Goal: Communication & Community: Answer question/provide support

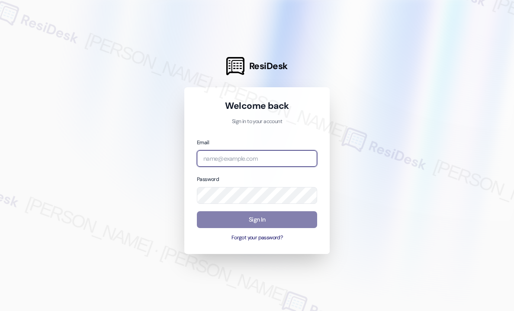
click at [232, 160] on input "email" at bounding box center [257, 158] width 120 height 17
type input "automated-surveys-haven_residential-[PERSON_NAME].roles@haven_[DOMAIN_NAME]"
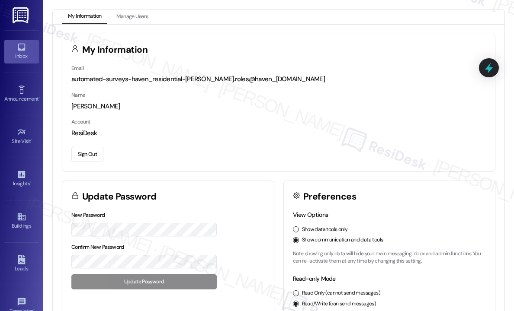
click at [22, 53] on div "Inbox" at bounding box center [21, 56] width 43 height 9
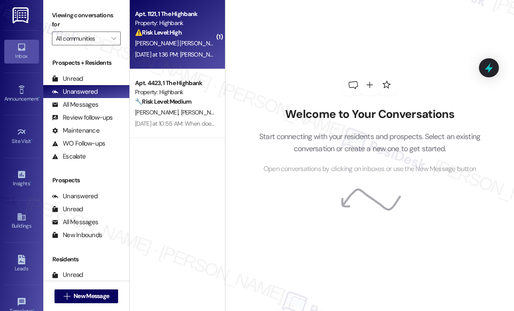
click at [150, 32] on strong "⚠️ Risk Level: High" at bounding box center [158, 33] width 47 height 8
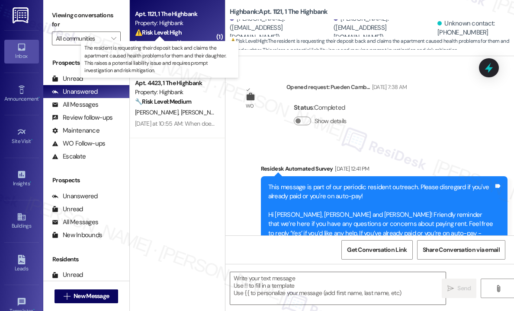
type textarea "Fetching suggested responses. Please feel free to read through the conversation…"
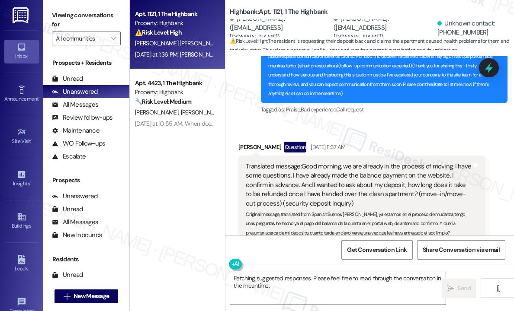
scroll to position [5137, 0]
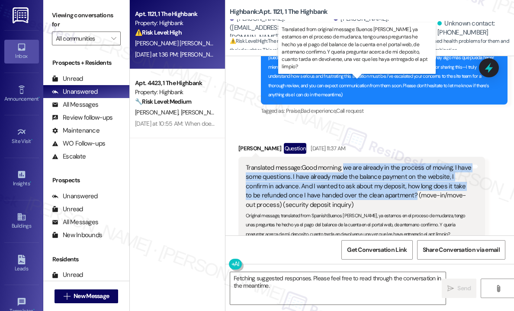
drag, startPoint x: 412, startPoint y: 113, endPoint x: 344, endPoint y: 85, distance: 73.7
click at [344, 163] on div "Translated message: Good morning, we are already in the process of moving, I ha…" at bounding box center [358, 186] width 225 height 46
copy div "we are already in the process of moving, I have some questions. I have already …"
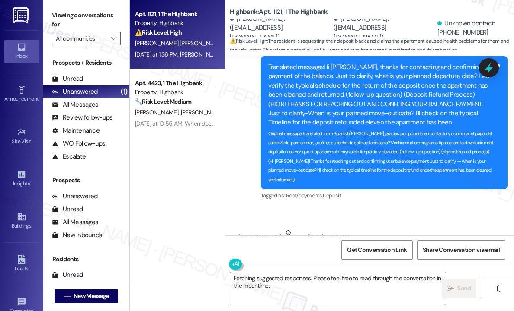
scroll to position [5526, 0]
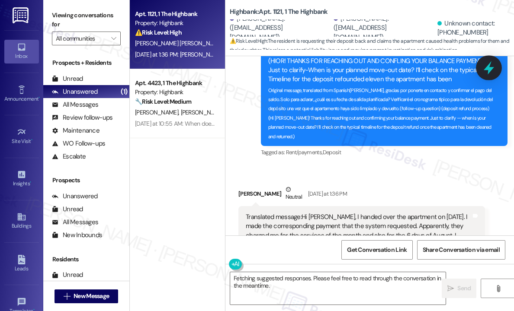
click at [484, 66] on icon at bounding box center [488, 68] width 15 height 15
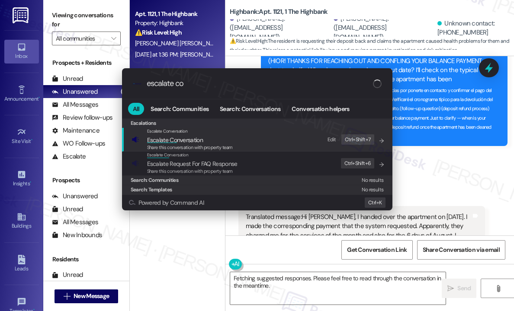
type input "escalate con"
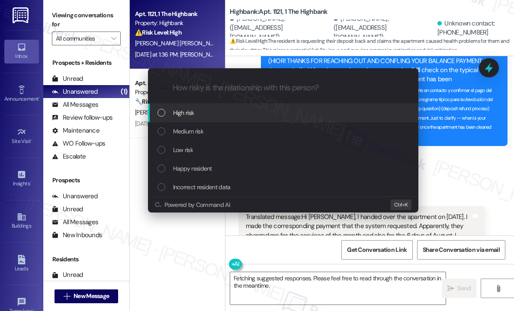
click at [233, 115] on div "High risk" at bounding box center [283, 113] width 253 height 10
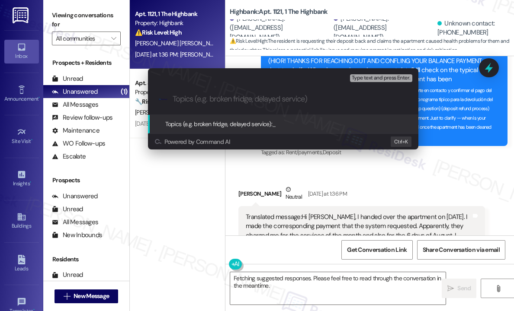
paste input "Questions About Deposit Refund Timeline After Move-Out and Balance Payment Conf…"
type input "Questions About Deposit Refund Timeline After Move-Out and Balance Payment Conf…"
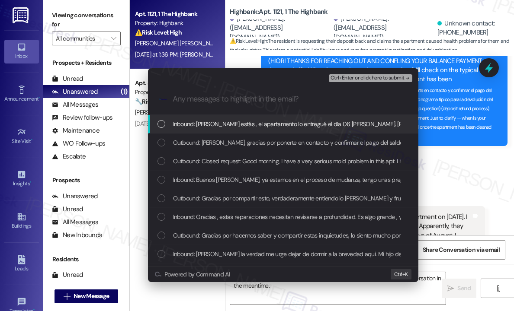
scroll to position [0, 0]
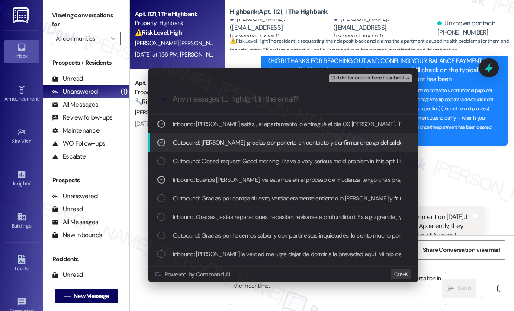
click at [442, 89] on div "Escalate Conversation High risk Questions About Deposit Refund Timeline After M…" at bounding box center [257, 155] width 514 height 311
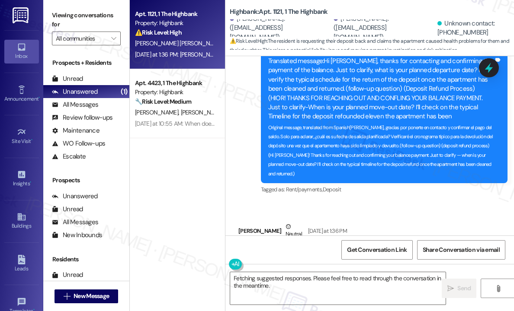
scroll to position [5569, 0]
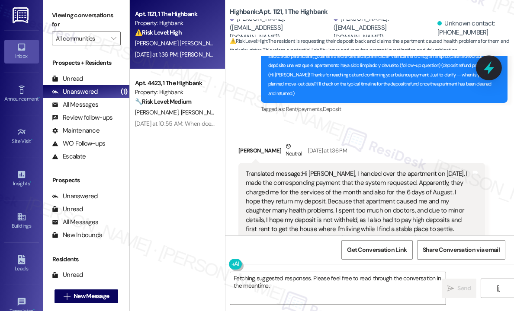
click at [490, 72] on icon at bounding box center [488, 68] width 15 height 15
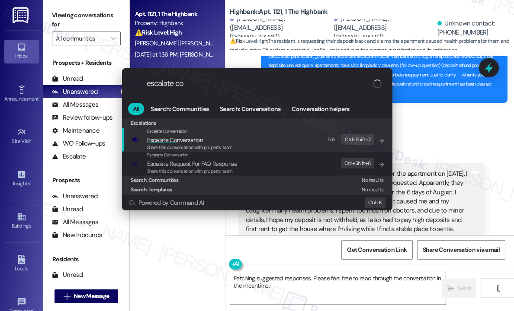
type input "escalate con"
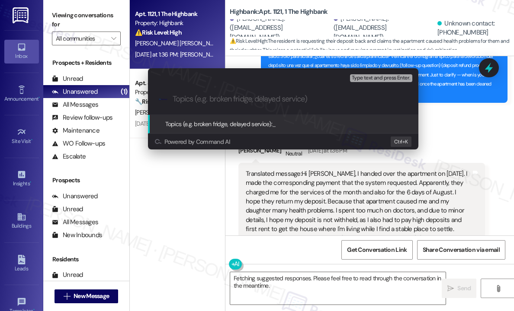
paste input "Questions About Deposit Refund Timeline After Move-Out and Balance Payment Conf…"
type input "Questions About Deposit Refund Timeline After Move-Out and Balance Payment Conf…"
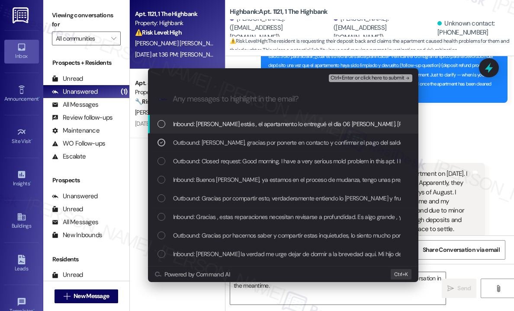
click at [362, 78] on span "Ctrl+Enter or click here to submit" at bounding box center [367, 78] width 74 height 6
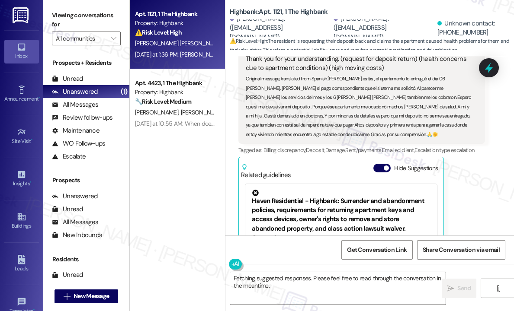
scroll to position [5751, 0]
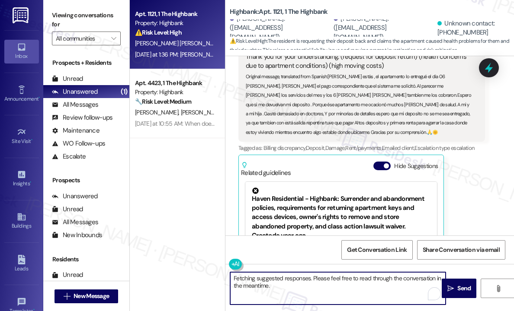
click at [283, 291] on textarea "Fetching suggested responses. Please feel free to read through the conversation…" at bounding box center [337, 288] width 215 height 32
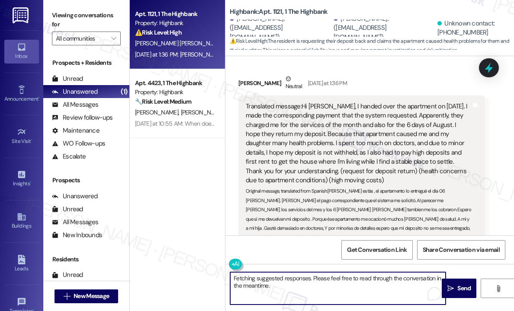
scroll to position [5665, 0]
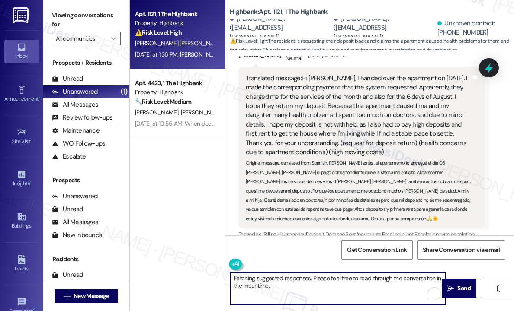
drag, startPoint x: 279, startPoint y: 288, endPoint x: 223, endPoint y: 275, distance: 57.5
click at [225, 278] on div "Fetching suggested responses. Please feel free to read through the conversation…" at bounding box center [333, 288] width 216 height 33
paste textarea "I’ve forwarded all the information from your message to the site team so they c…"
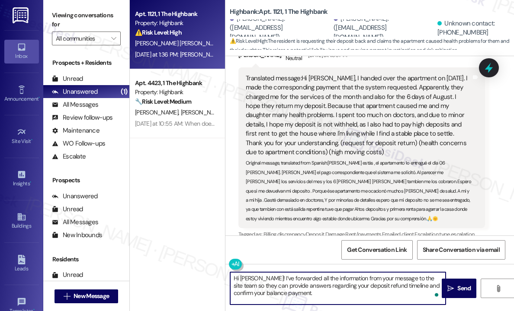
click at [305, 296] on textarea "Hi [PERSON_NAME]! I’ve forwarded all the information from your message to the s…" at bounding box center [337, 288] width 215 height 32
type textarea "Hi [PERSON_NAME]! I’ve forwarded all the information from your message to the s…"
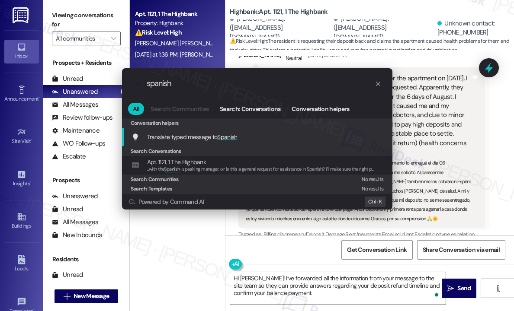
type input "spanish"
click at [211, 136] on span "Translate typed message to Spanish" at bounding box center [192, 137] width 90 height 8
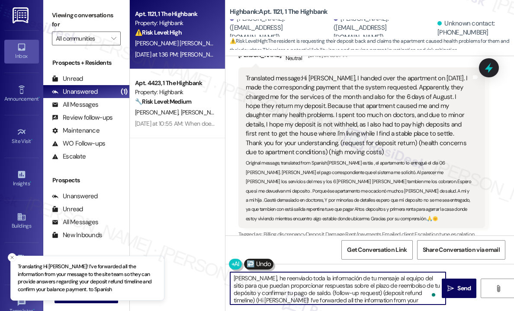
type textarea "[PERSON_NAME], he reenviado toda la información de tu mensaje al equipo del sit…"
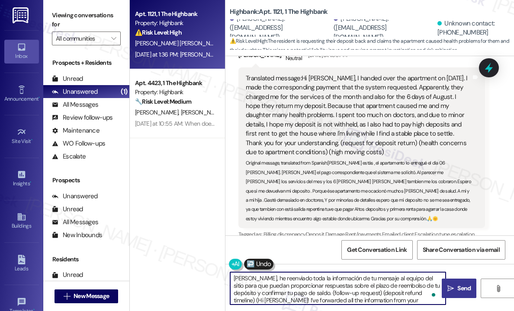
click at [456, 289] on span "Send" at bounding box center [463, 288] width 17 height 9
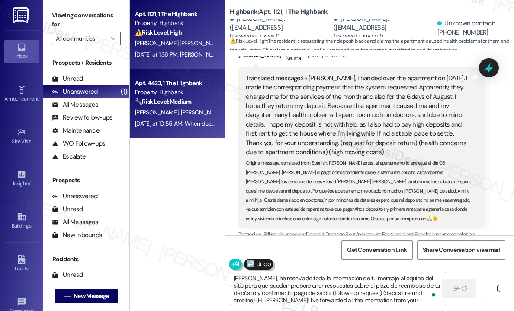
click at [175, 121] on div "[DATE] at 10:55 AM: When does the office open [DATE] at 10:55 AM: When does the…" at bounding box center [194, 124] width 119 height 8
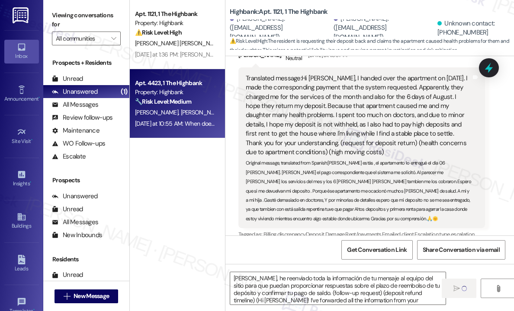
type textarea "Fetching suggested responses. Please feel free to read through the conversation…"
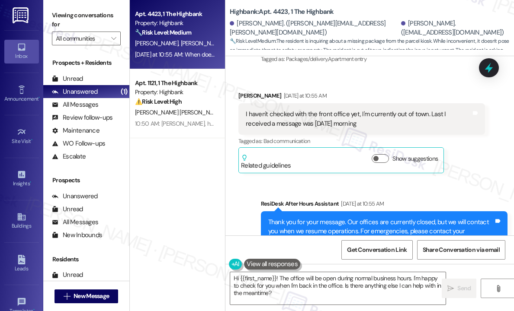
scroll to position [5203, 0]
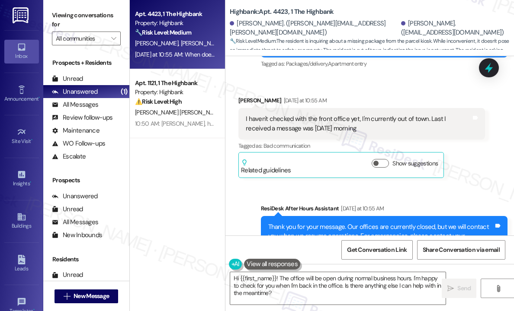
click at [382, 12] on div "Highbank: Apt. 4423, 1 The Highbank" at bounding box center [316, 11] width 173 height 11
drag, startPoint x: 337, startPoint y: 10, endPoint x: 230, endPoint y: 13, distance: 107.3
click at [230, 13] on div "Highbank: Apt. 4423, 1 The Highbank" at bounding box center [316, 11] width 173 height 11
copy b "Highbank: Apt. 4423, 1 The Highbank"
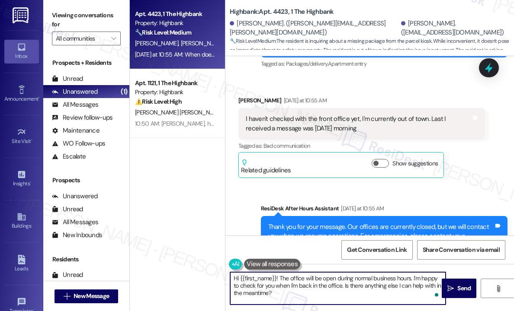
drag, startPoint x: 302, startPoint y: 297, endPoint x: 280, endPoint y: 280, distance: 27.4
click at [279, 280] on textarea "Hi {{first_name}}! The office will be open during normal business hours. I'm ha…" at bounding box center [337, 288] width 215 height 32
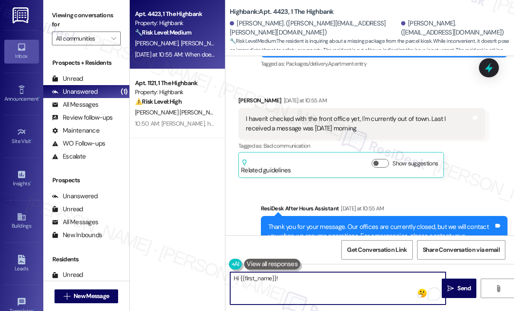
paste textarea "Our office hours are [DATE] to [DATE] from 9:00 am to 6:00 pm, and [DATE] from …"
type textarea "Hi {{first_name}}! Our office hours are [DATE] to [DATE] from 9:00 am to 6:00 p…"
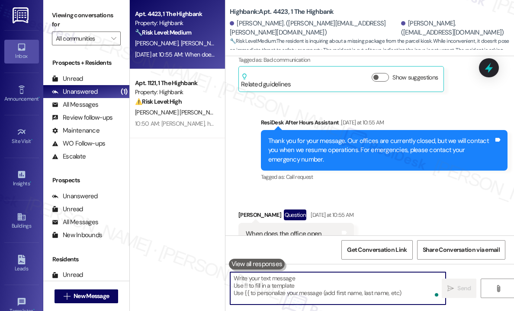
scroll to position [5289, 0]
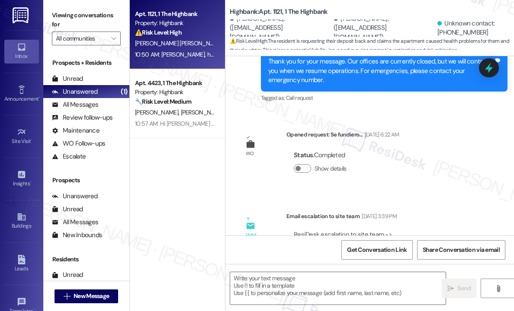
type textarea "Fetching suggested responses. Please feel free to read through the conversation…"
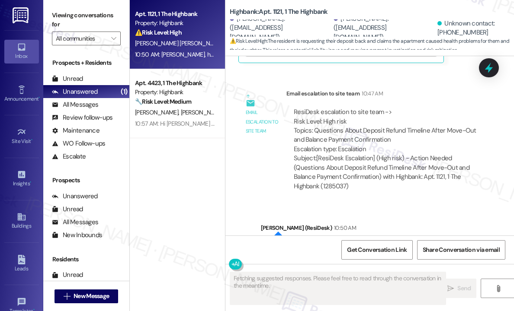
scroll to position [6005, 0]
